Goal: Feedback & Contribution: Contribute content

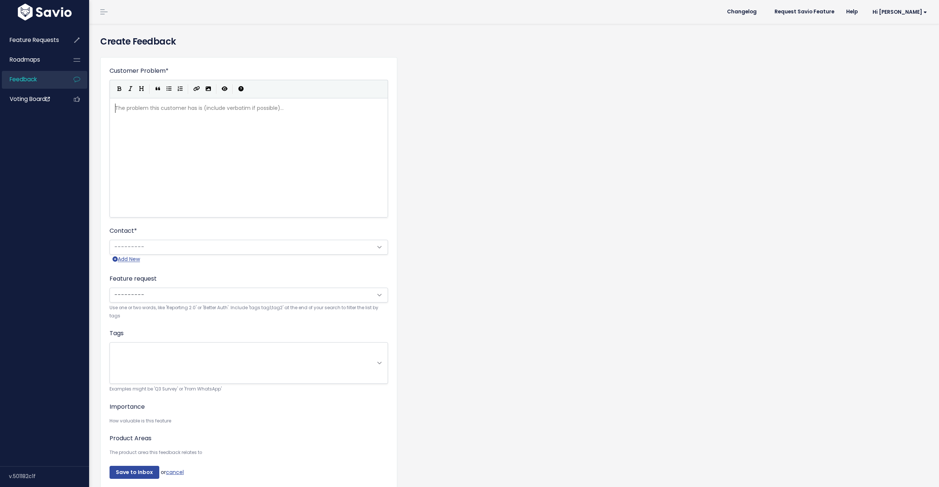
scroll to position [1, 0]
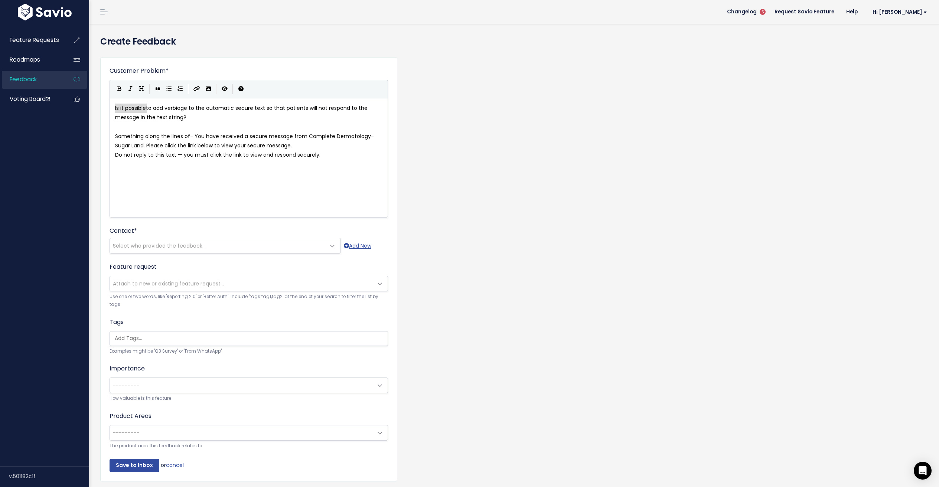
drag, startPoint x: 147, startPoint y: 108, endPoint x: 71, endPoint y: 111, distance: 76.6
type textarea "Client would like"
click at [188, 118] on pre "Client would like to add verbiage to the automatic secure text so that patients…" at bounding box center [252, 113] width 276 height 19
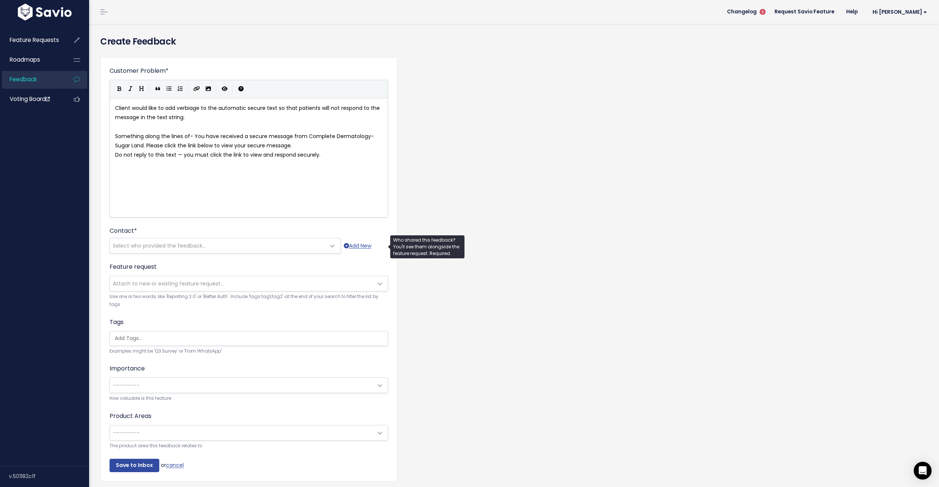
type textarea ":"
click at [188, 246] on span "Select who provided the feedback..." at bounding box center [159, 245] width 93 height 7
type input "[PERSON_NAME]"
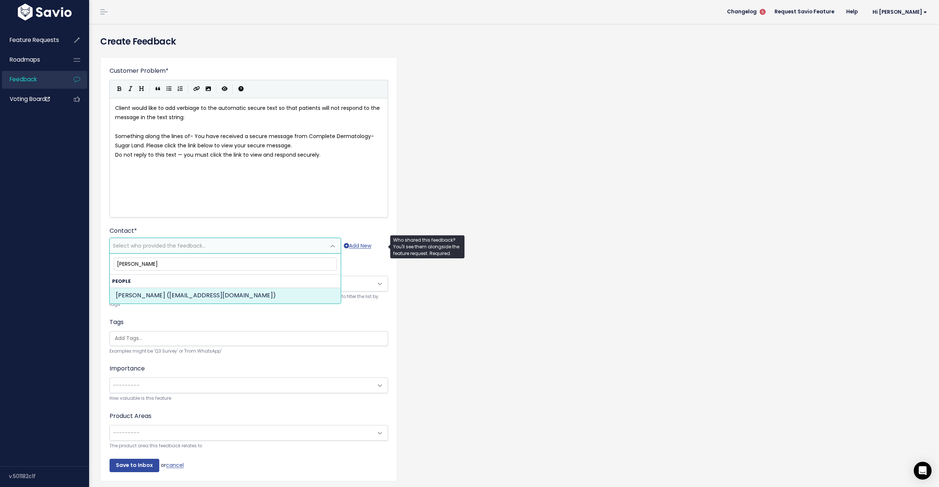
select select "82391840"
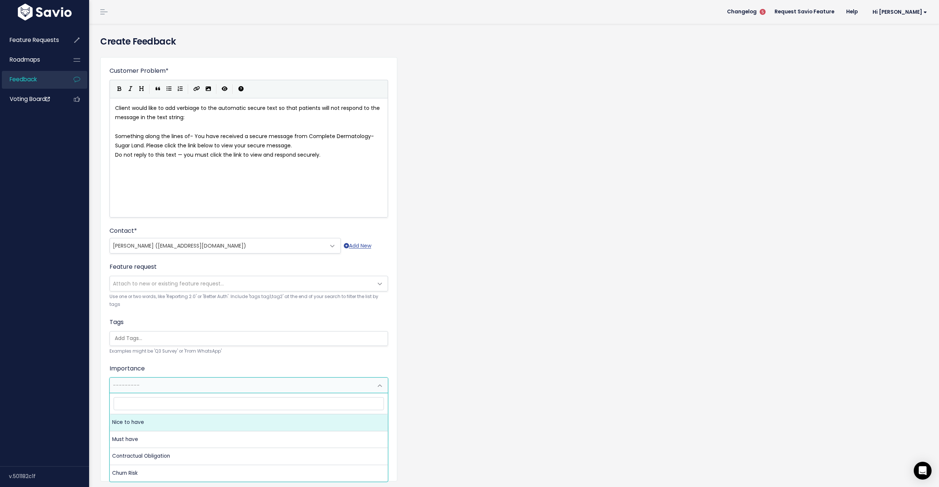
click at [229, 378] on span "---------" at bounding box center [241, 385] width 263 height 15
select select "NICE_TO_HAVE"
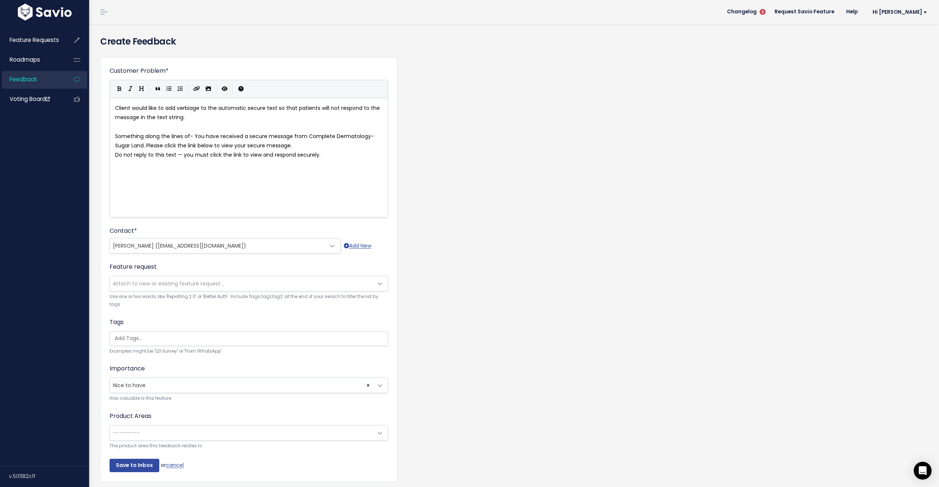
click at [194, 432] on span "---------" at bounding box center [241, 432] width 263 height 15
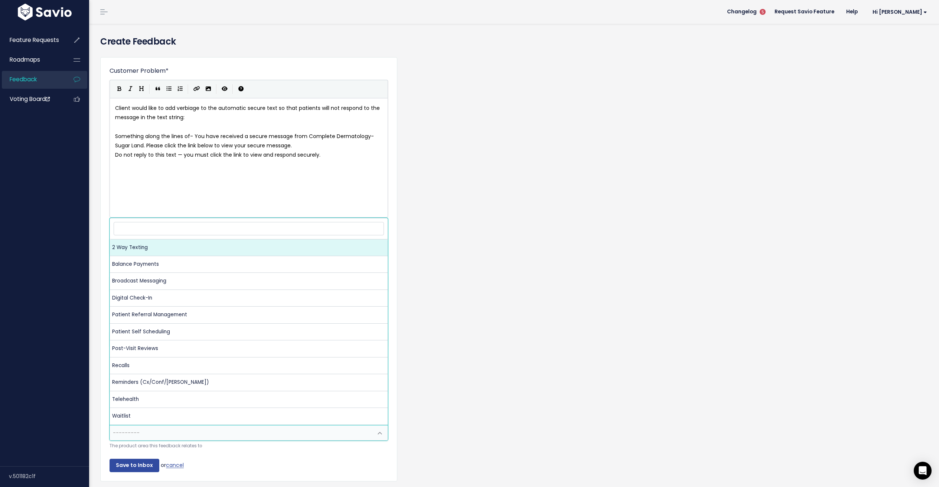
select select "NP:2_WAY_TEXTING"
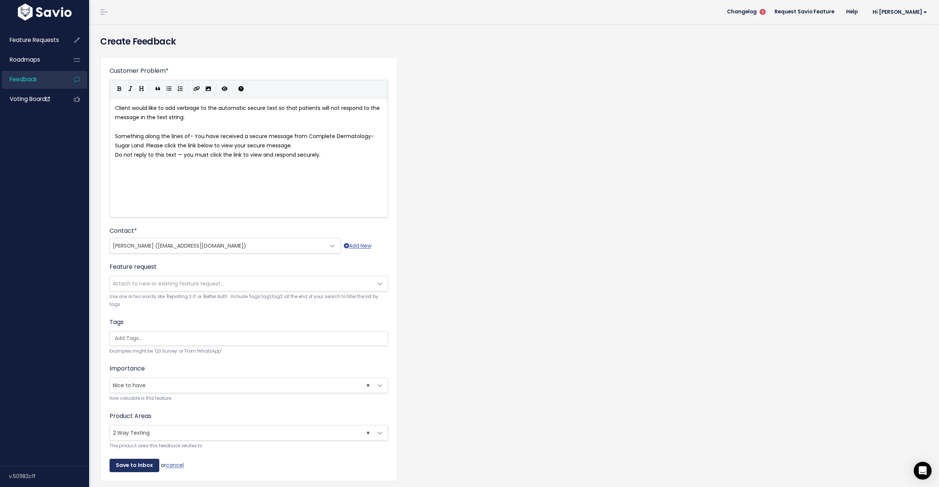
click at [143, 466] on input "Save to Inbox" at bounding box center [135, 465] width 50 height 13
